Goal: Answer question/provide support

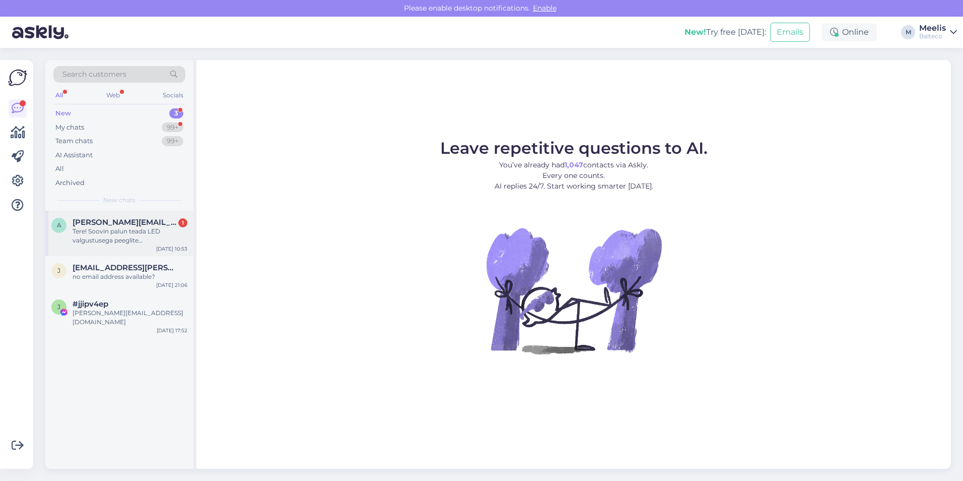
click at [130, 233] on div "Tere! Soovin palun teada LED valgustusega peeglite [DEMOGRAPHIC_DATA] mõõduga 8…" at bounding box center [130, 236] width 115 height 18
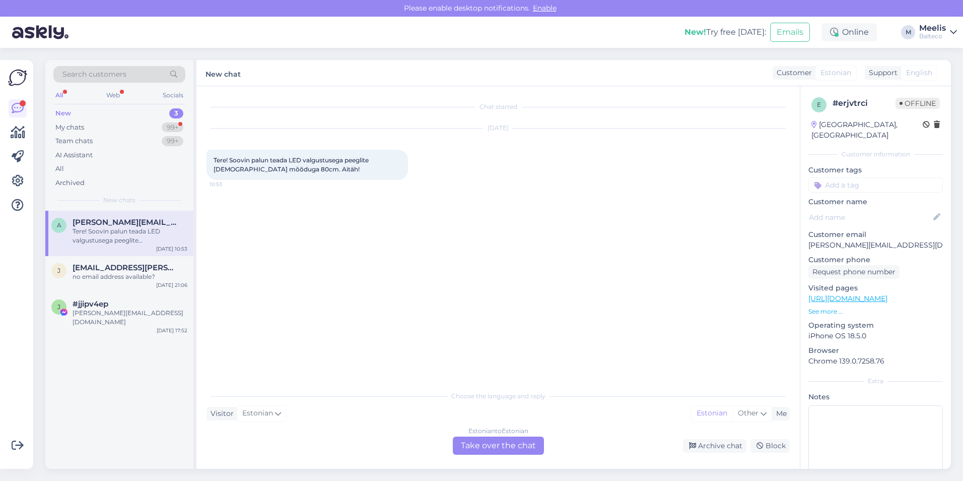
click at [463, 315] on div "Estonian to Estonian Take over the chat" at bounding box center [498, 445] width 91 height 18
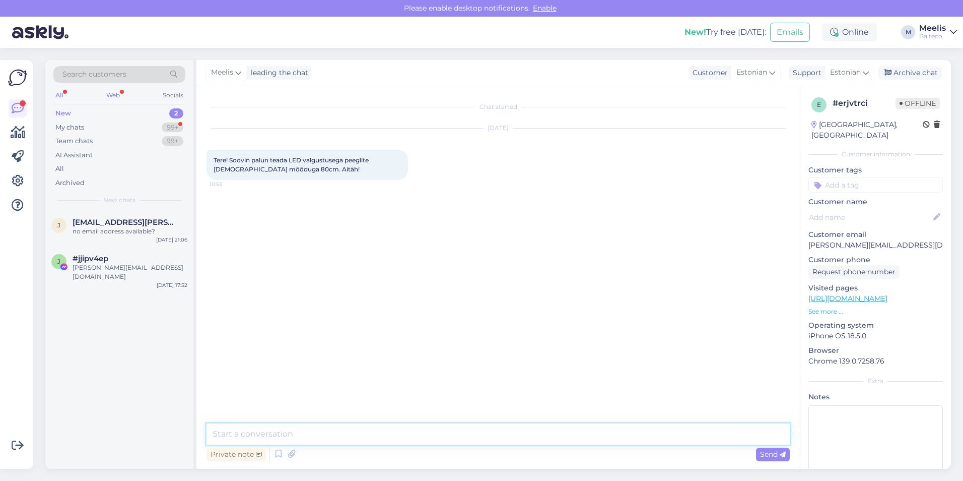
click at [276, 315] on textarea at bounding box center [498, 433] width 583 height 21
paste textarea "[URL][DOMAIN_NAME]"
type textarea "Tere, meie hinnakiri leitav [URL][DOMAIN_NAME]"
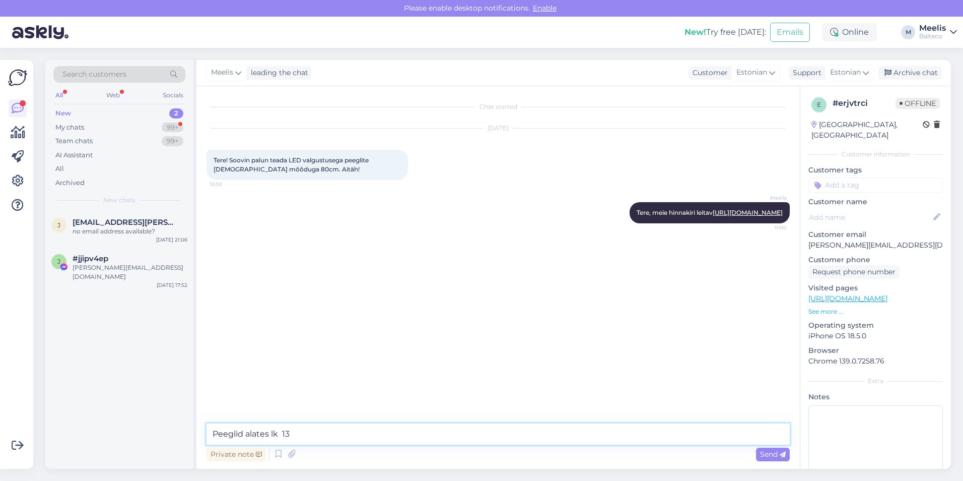
type textarea "Peeglid alates lk 134"
click at [109, 222] on span "[EMAIL_ADDRESS][PERSON_NAME][DOMAIN_NAME]" at bounding box center [125, 222] width 105 height 9
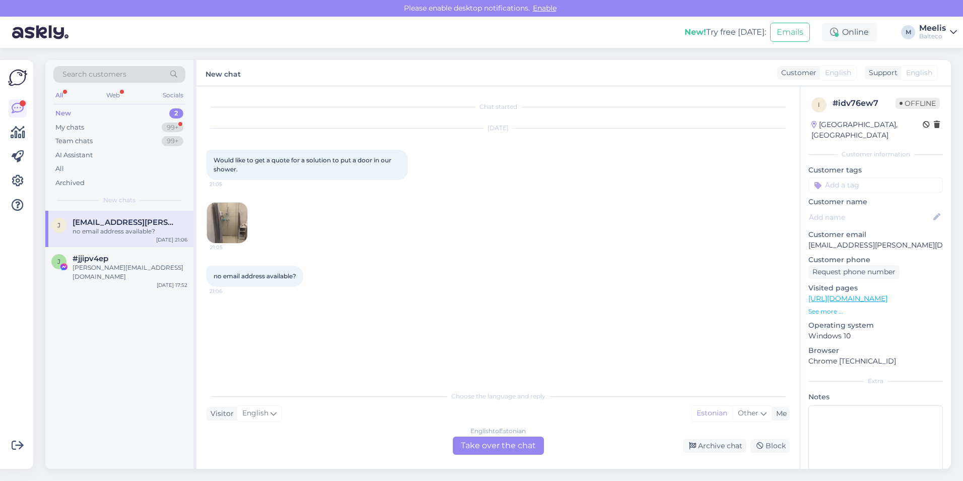
click at [235, 220] on img at bounding box center [227, 222] width 40 height 40
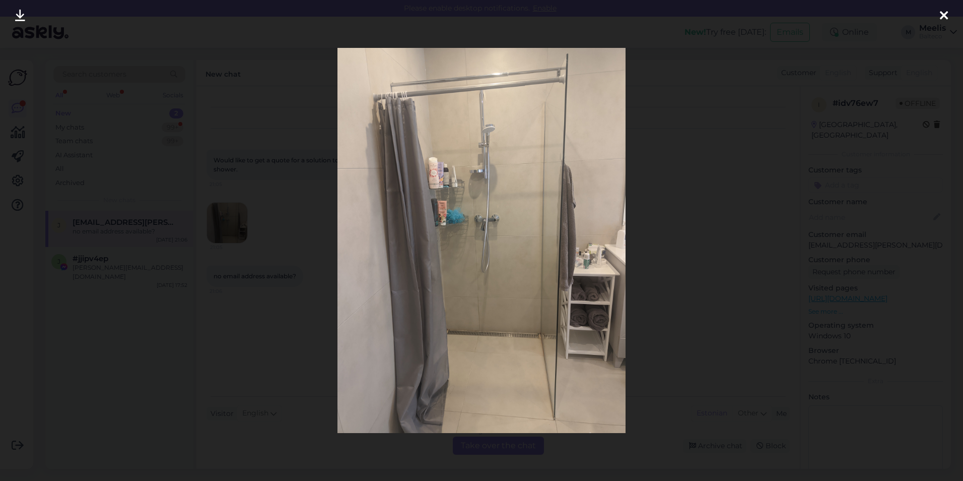
click at [463, 169] on div at bounding box center [481, 240] width 963 height 481
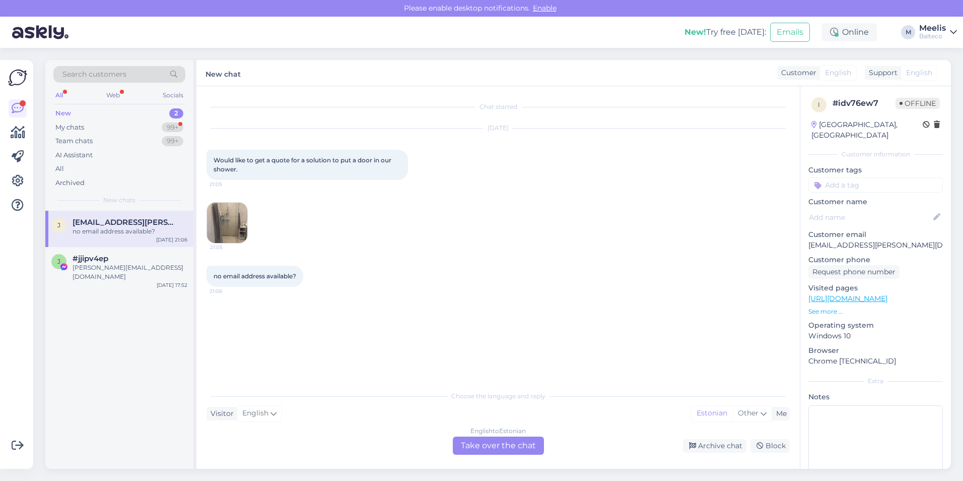
click at [463, 315] on div "English to Estonian Take over the chat" at bounding box center [498, 445] width 91 height 18
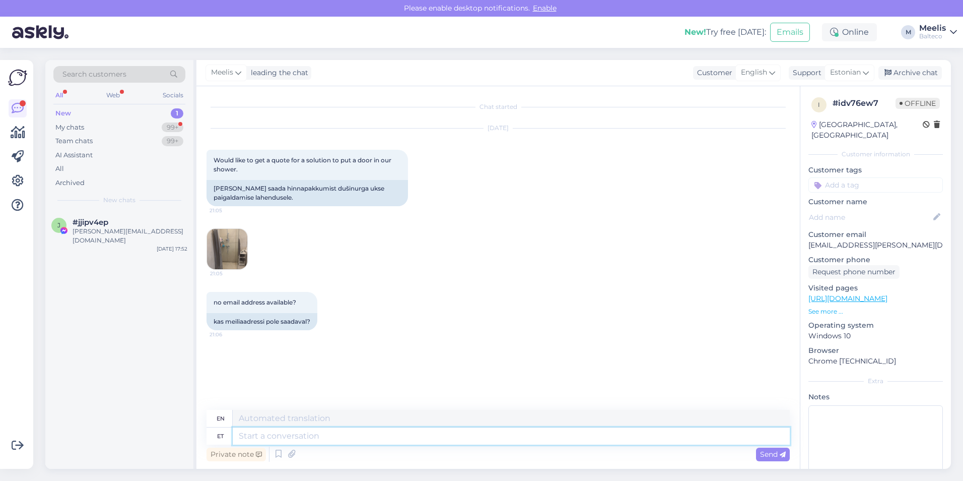
click at [298, 315] on textarea at bounding box center [511, 435] width 557 height 17
click at [286, 315] on textarea at bounding box center [511, 435] width 557 height 17
click at [274, 315] on textarea at bounding box center [511, 418] width 557 height 17
click at [272, 315] on textarea at bounding box center [511, 435] width 557 height 17
type textarea "t"
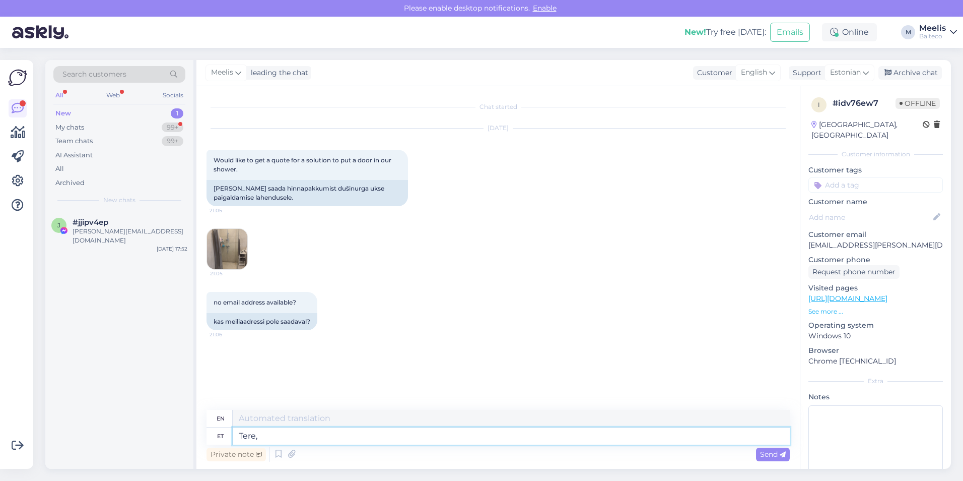
type textarea "Tere,"
type textarea "Hello,"
type textarea "Tere, täname"
type textarea "Hello, thank you."
type textarea "Tere, täname [PERSON_NAME] e"
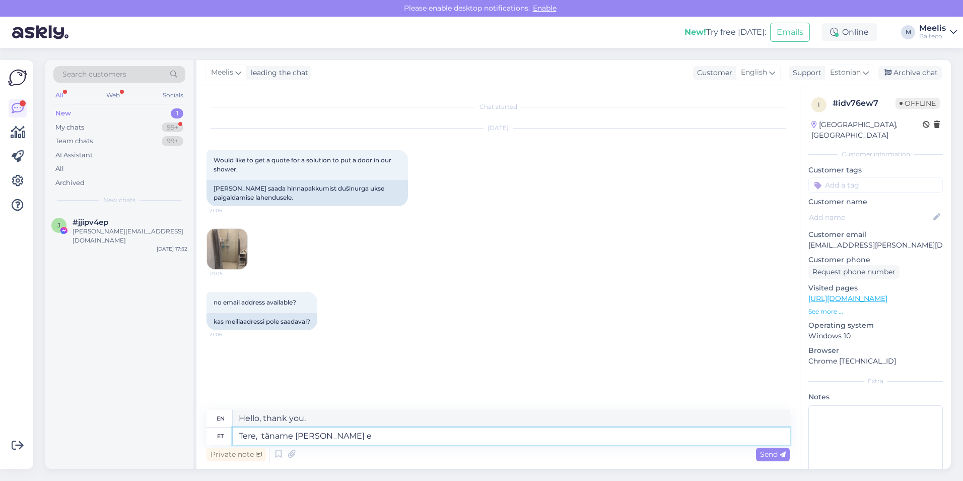
type textarea "Hello, thank you for your inquiry."
click at [206, 253] on div "Chat started [DATE] Would like to get a quote for a solution to put a door in o…" at bounding box center [497, 277] width 603 height 382
click at [225, 243] on img at bounding box center [227, 249] width 40 height 40
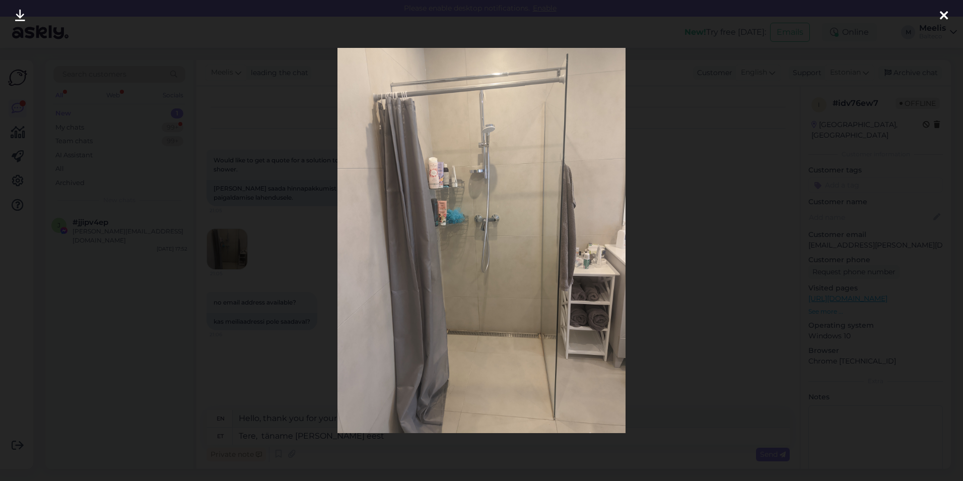
click at [463, 236] on div at bounding box center [481, 240] width 963 height 481
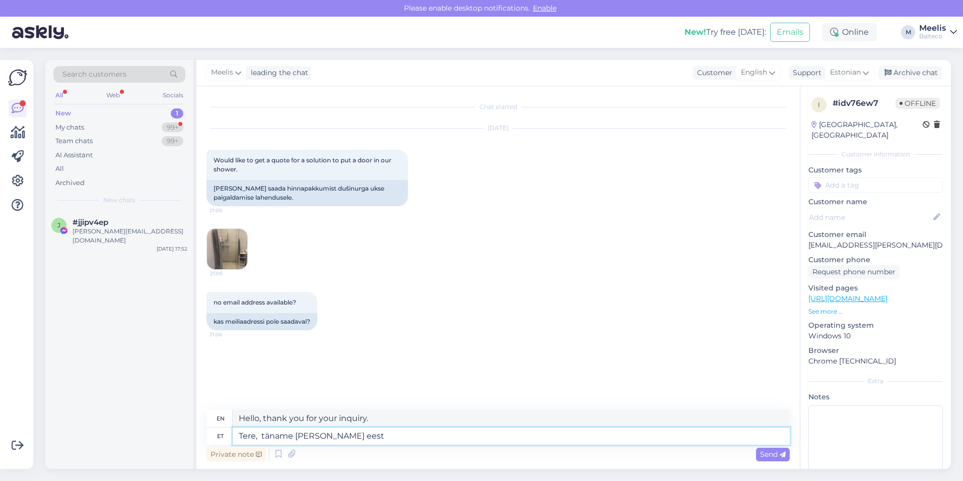
click at [399, 315] on textarea "Tere, täname [PERSON_NAME] eest" at bounding box center [511, 435] width 557 height 17
type textarea "Tere, täname [PERSON_NAME] eest. Miis aadre"
type textarea "Hello, thank you for your inquiry. Miis"
type textarea "Tere, täname [PERSON_NAME] eest. Miis aadressil"
type textarea "Hello, thank you for your inquiry. Please contact us at"
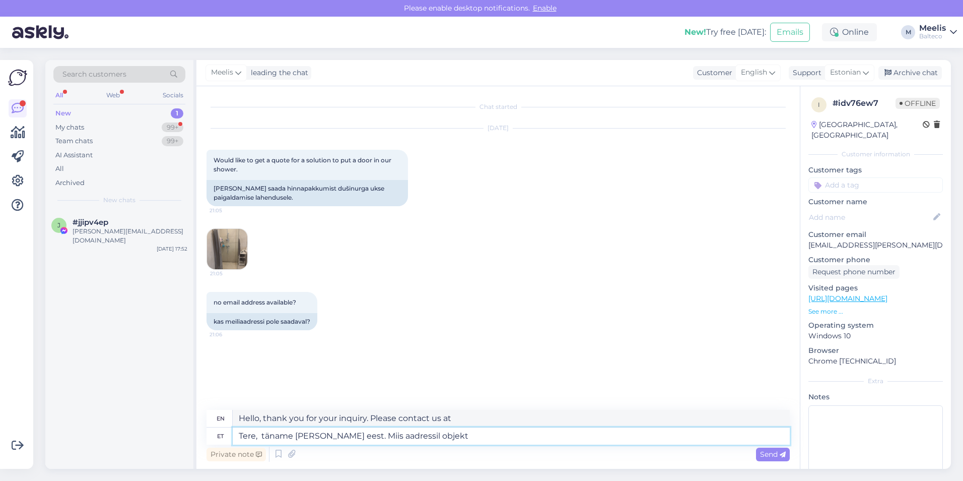
type textarea "Tere, täname [PERSON_NAME] eest. Miis aadressil objekt a"
type textarea "Hello, thank you for your inquiry. Miis at the object"
type textarea "Tere, täname [PERSON_NAME] eest. Miis aadressil objekt asub?"
type textarea "Hello, thank you for your inquiry. What is the address of the property?"
type textarea "Tere, täname [PERSON_NAME] eest. Miis aadressil objekt asub? Mis oleks"
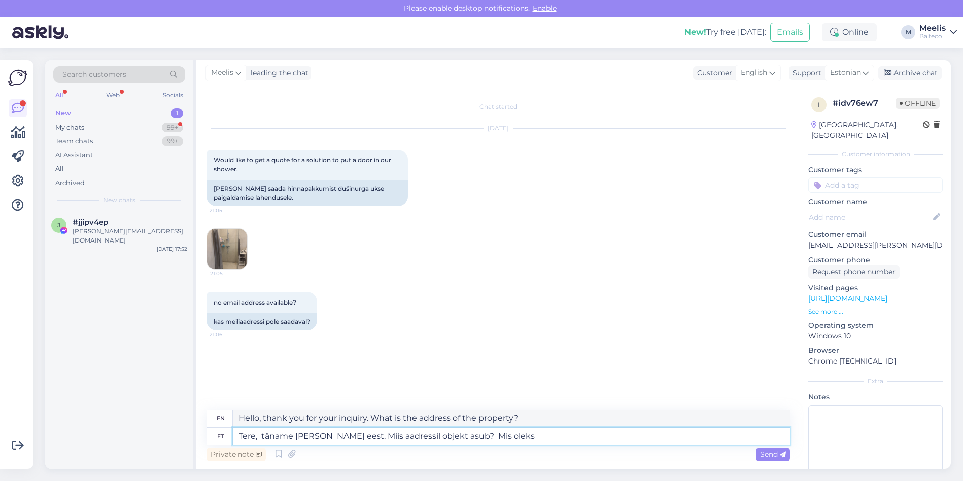
type textarea "Hello, thank you for your inquiry. What is the address of the property? What wo…"
type textarea "Tere, täname [PERSON_NAME] eest. Miis aadressil objekt asub? Mis oleks eel"
type textarea "Hello, thank you for your inquiry. What is the address of the property? What wo…"
type textarea "Tere, täname [PERSON_NAME] eest. Miis aadressil objekt asub? Mis oleks eeldatava"
type textarea "Hello, thank you for your inquiry. What is the address of the property? What wo…"
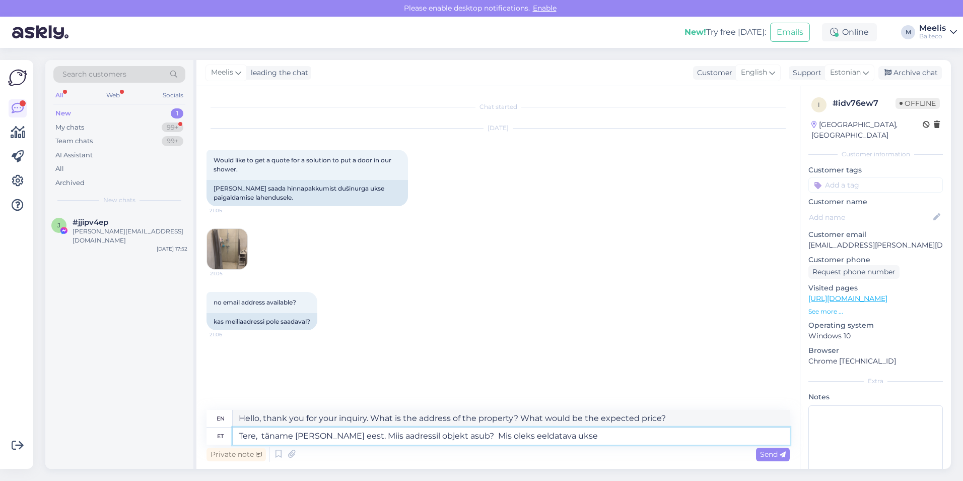
type textarea "Tere, täname [PERSON_NAME] eest. Miis aadressil objekt asub? Mis oleks eeldatav…"
type textarea "Hello, thank you for your inquiry. What is the address of the property? What wo…"
type textarea "Tere, täname [PERSON_NAME] eest. Miis aadressil objekt asub? Mis oleks eeldatav…"
type textarea "Hello, thank you for your inquiry. At what address is the property located? Wha…"
drag, startPoint x: 729, startPoint y: 416, endPoint x: 244, endPoint y: 418, distance: 484.6
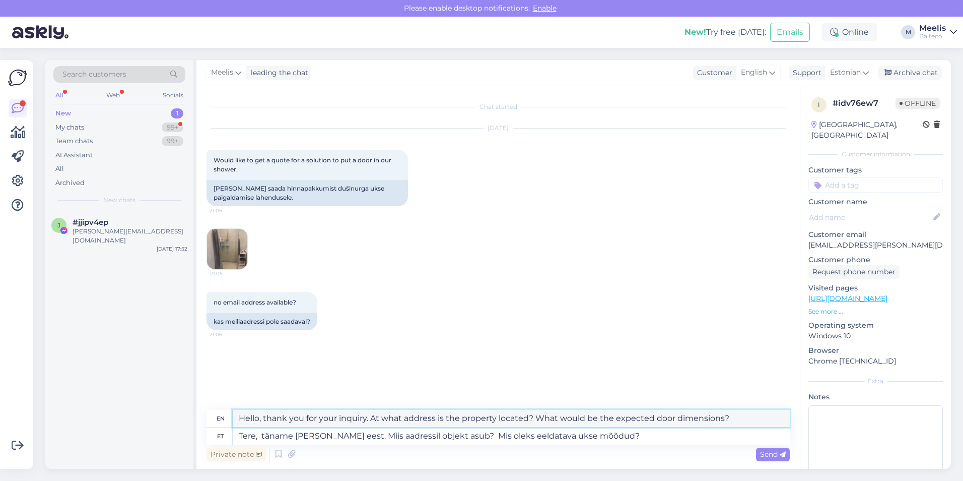
click at [198, 315] on div "Chat started [DATE] Would like to get a quote for a solution to put a door in o…" at bounding box center [497, 277] width 603 height 382
click at [463, 315] on textarea "Tere, täname [PERSON_NAME] eest. Miis aadressil objekt asub? Mis oleks eeldatav…" at bounding box center [511, 435] width 557 height 17
type textarea "Tere, täname [PERSON_NAME] eest. Miis aadressil objekt asub? Mis oleks eeldatav…"
type textarea "Hello, thank you for your inquiry. At what address is the property located? Wha…"
type textarea "Tere, täname [PERSON_NAME] eest. Miis aadressil objekt asub? Mis oleks eeldatav…"
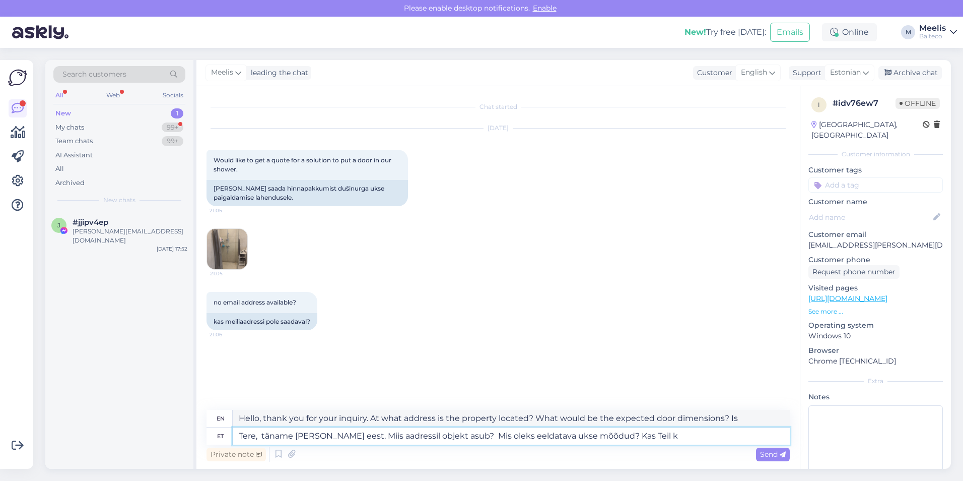
type textarea "Hello, thank you for your inquiry. At what address is the property located? Wha…"
type textarea "Tere, täname [PERSON_NAME] eest. Miis aadressil objekt asub? Mis oleks eeldatav…"
type textarea "Hello, thank you for your inquiry. At what address is the property located? Wha…"
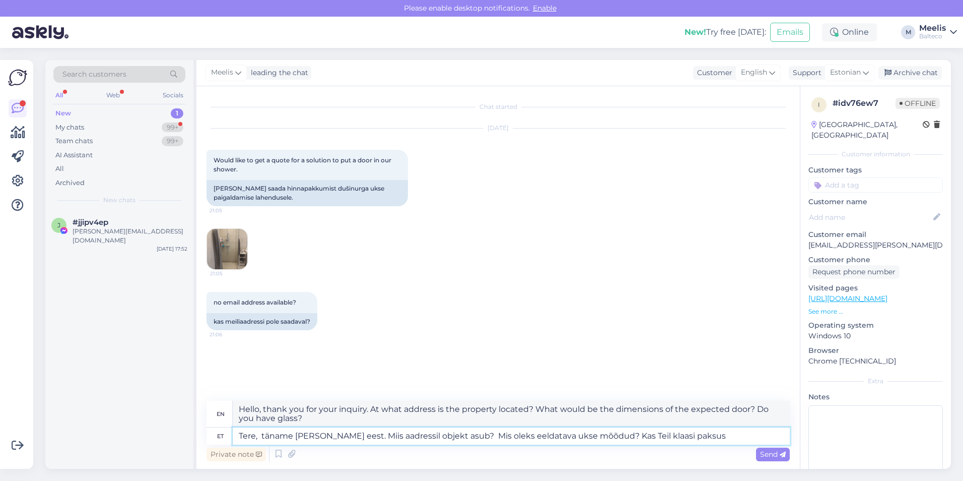
type textarea "Tere, täname [PERSON_NAME] eest. Miis aadressil objekt asub? Mis oleks eeldatav…"
type textarea "Hello, thank you for your inquiry. At what address is the property located? Wha…"
type textarea "Tere, täname [PERSON_NAME] eest. Miis aadressil objekt asub? Mis oleks eeldatav…"
type textarea "Hello, thank you for your inquiry. At what address is the property located? Wha…"
type textarea "Tere, täname [PERSON_NAME] eest. Miis aadressil objekt asub? Mis oleks eeldatav…"
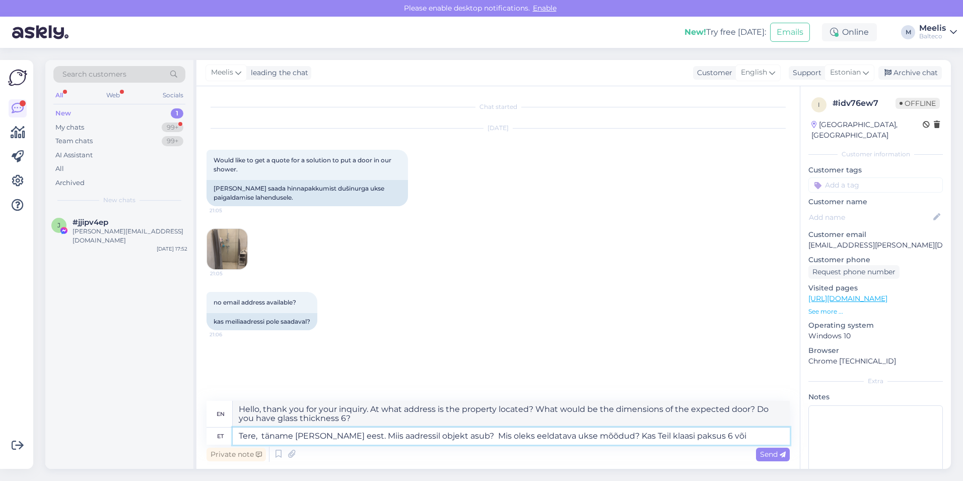
type textarea "Hello, thank you for your inquiry. At what address is the object located? What …"
type textarea "Tere, täname [PERSON_NAME] eest. Miis aadressil objekt asub? Mis oleks eeldatav…"
type textarea "Hello, thank you for your inquiry. At what address is the property located? Wha…"
type textarea "Tere, täname [PERSON_NAME] eest. Miis aadressil objekt asub? Mis oleks eeldatav…"
type textarea "Hello, thank you for your inquiry. At what address is the object located? What …"
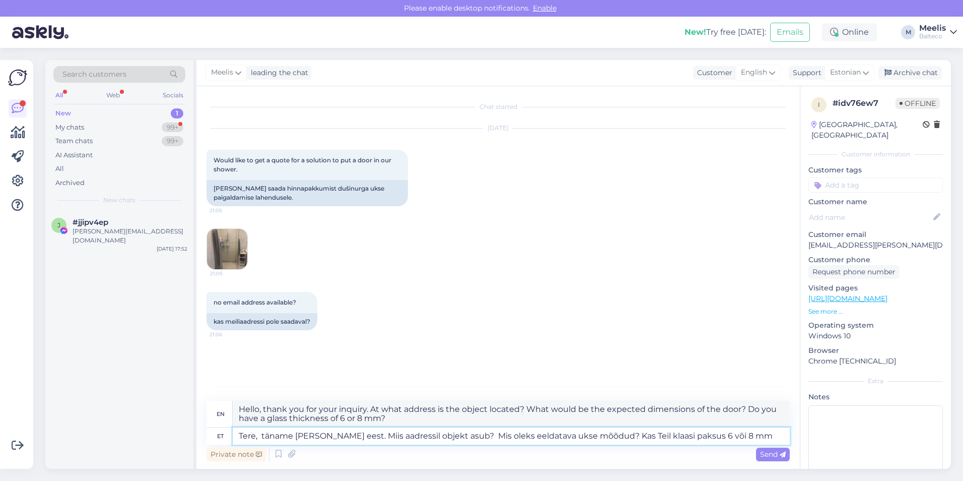
drag, startPoint x: 749, startPoint y: 434, endPoint x: 247, endPoint y: 446, distance: 502.3
click at [227, 315] on div "en Hello, thank you for your inquiry. At what address is the object located? Wh…" at bounding box center [498, 431] width 583 height 63
type textarea "Tere, täname [PERSON_NAME] eest. Miis aadressil objekt asub? Mis oleks eeldatav…"
drag, startPoint x: 393, startPoint y: 419, endPoint x: 217, endPoint y: 408, distance: 176.1
click at [217, 315] on div "en Hello, thank you for your inquiry. At what address is the object located? Wh…" at bounding box center [498, 413] width 583 height 27
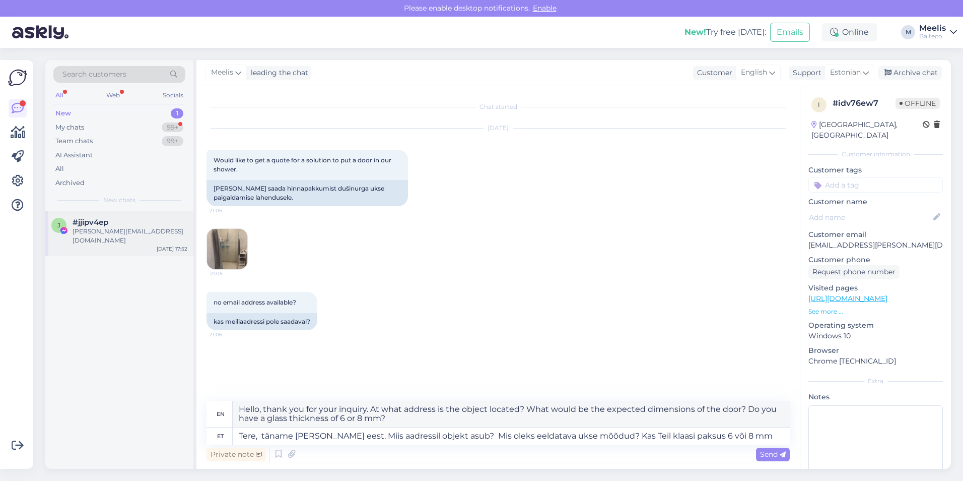
click at [100, 227] on div "[PERSON_NAME][EMAIL_ADDRESS][DOMAIN_NAME]" at bounding box center [130, 236] width 115 height 18
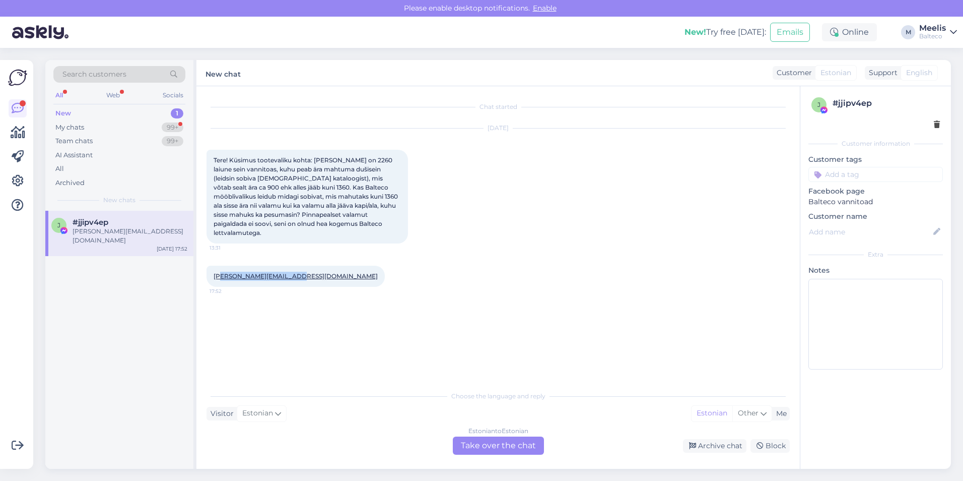
drag, startPoint x: 299, startPoint y: 263, endPoint x: 220, endPoint y: 265, distance: 79.6
click at [220, 265] on div "[PERSON_NAME][EMAIL_ADDRESS][DOMAIN_NAME] 17:52" at bounding box center [296, 275] width 178 height 21
click at [218, 272] on link "[PERSON_NAME][EMAIL_ADDRESS][DOMAIN_NAME]" at bounding box center [296, 276] width 164 height 8
click at [385, 276] on div at bounding box center [389, 275] width 9 height 21
drag, startPoint x: 305, startPoint y: 268, endPoint x: 208, endPoint y: 264, distance: 97.3
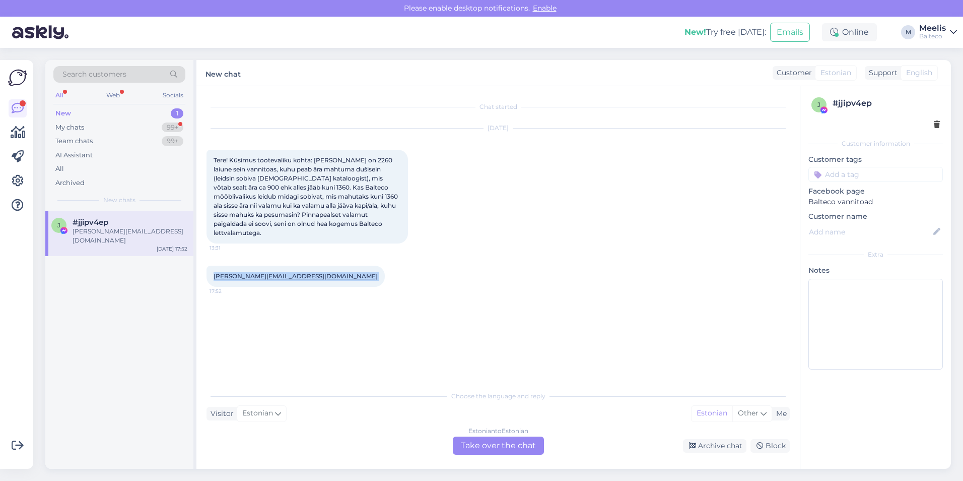
click at [208, 265] on div "[PERSON_NAME][EMAIL_ADDRESS][DOMAIN_NAME] 17:52" at bounding box center [296, 275] width 178 height 21
drag, startPoint x: 208, startPoint y: 264, endPoint x: 222, endPoint y: 266, distance: 14.2
copy div "[PERSON_NAME][EMAIL_ADDRESS][DOMAIN_NAME] 17:52"
